Goal: Task Accomplishment & Management: Manage account settings

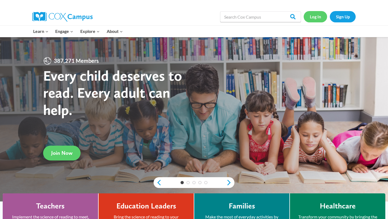
click at [320, 17] on link "Log In" at bounding box center [315, 16] width 23 height 11
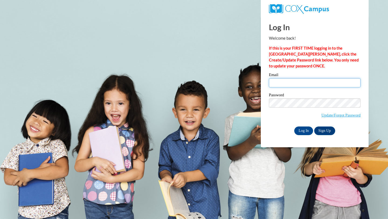
click at [310, 82] on input "Email" at bounding box center [315, 82] width 92 height 9
type input "kaleighhiggins9@gmail.com"
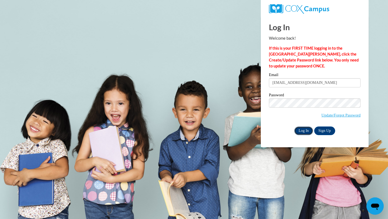
click at [304, 129] on input "Log In" at bounding box center [303, 130] width 19 height 9
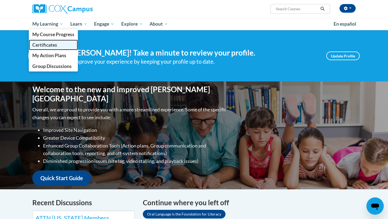
click at [53, 49] on link "Certificates" at bounding box center [53, 45] width 49 height 11
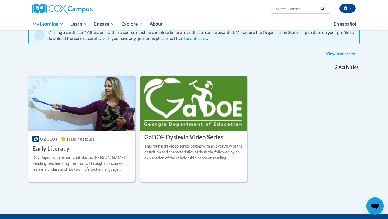
scroll to position [54, 0]
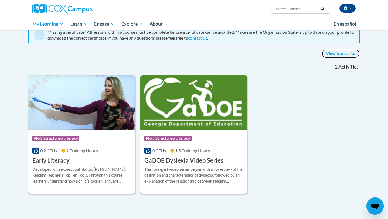
click at [335, 54] on link "View transcript" at bounding box center [341, 53] width 38 height 9
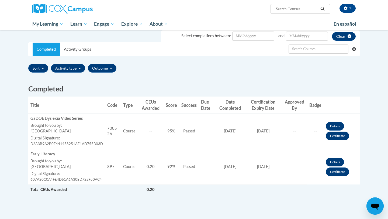
scroll to position [99, 0]
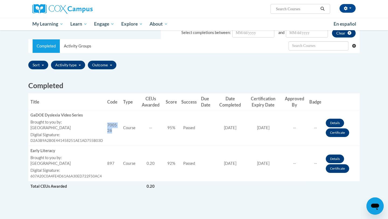
drag, startPoint x: 108, startPoint y: 131, endPoint x: 105, endPoint y: 124, distance: 8.4
click at [105, 124] on td "Code 700526" at bounding box center [113, 128] width 16 height 36
copy td "700526"
click at [335, 135] on link "Certificate" at bounding box center [337, 132] width 23 height 9
click at [336, 170] on link "Certificate" at bounding box center [337, 168] width 23 height 9
